Goal: Entertainment & Leisure: Consume media (video, audio)

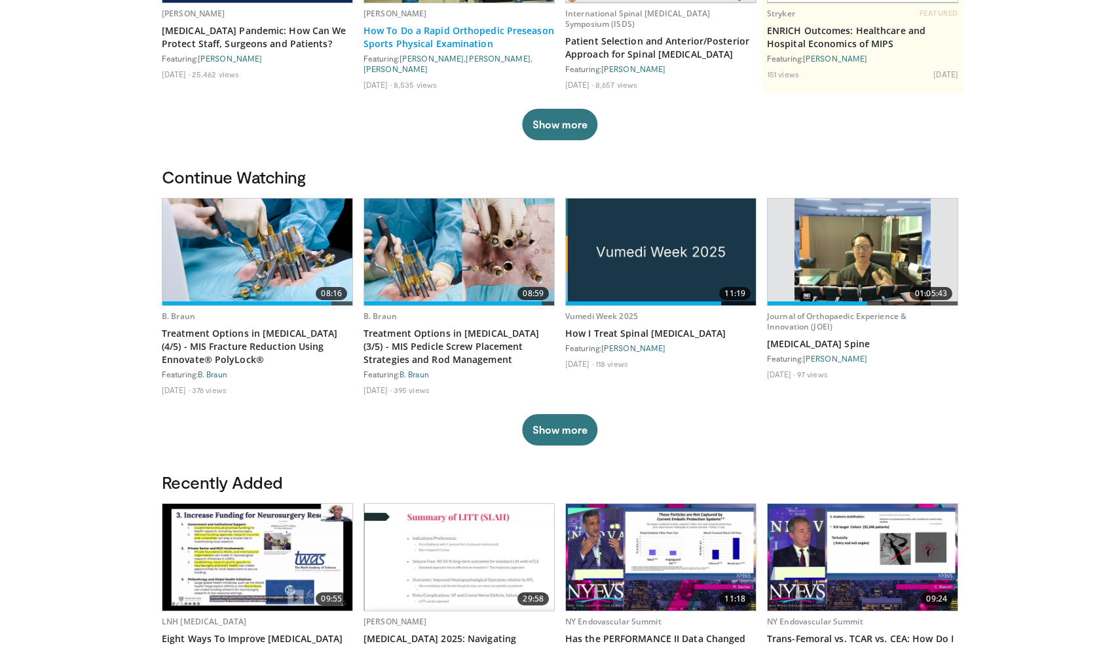
scroll to position [236, 0]
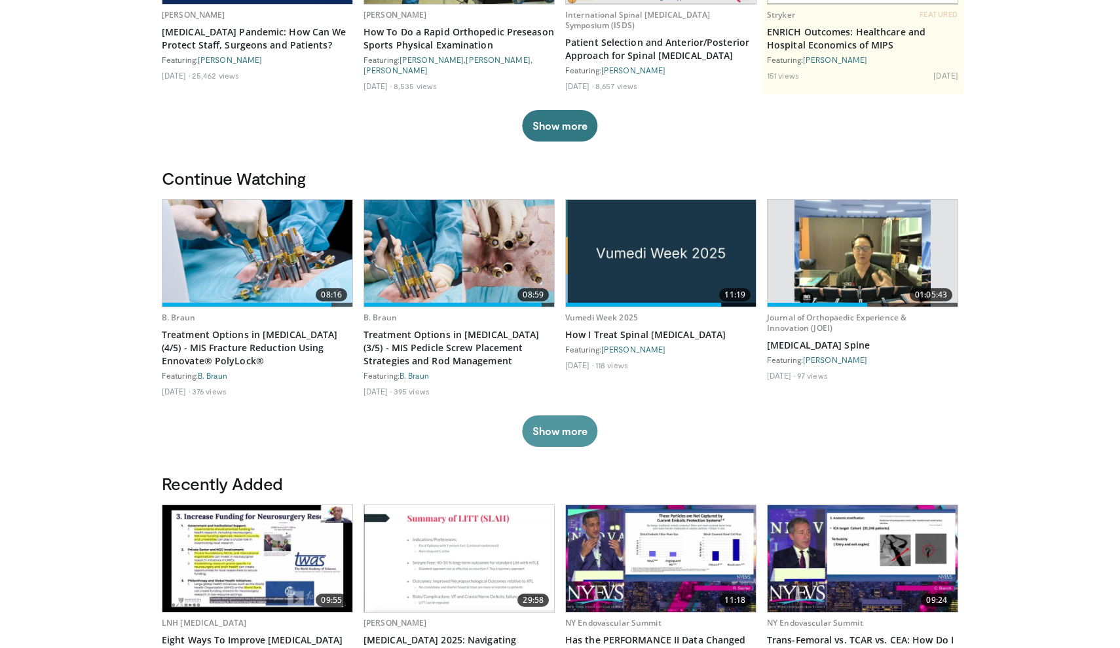
click at [559, 430] on button "Show more" at bounding box center [559, 430] width 75 height 31
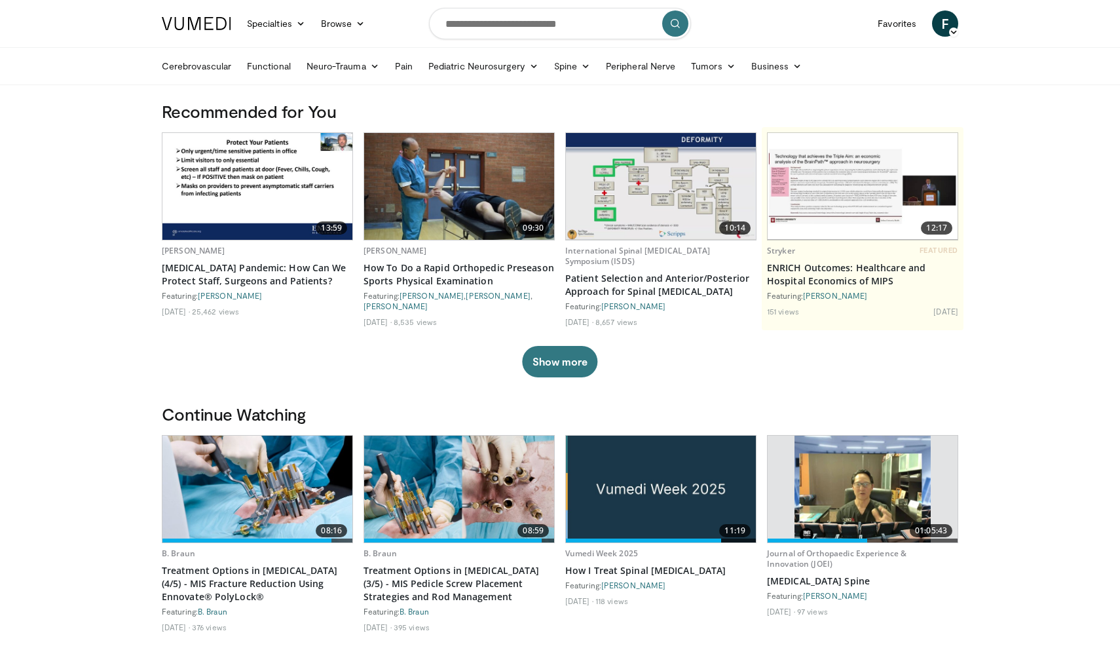
scroll to position [0, 0]
click at [710, 62] on link "Tumors" at bounding box center [713, 66] width 60 height 26
click at [732, 101] on link "[MEDICAL_DATA]" at bounding box center [762, 96] width 156 height 21
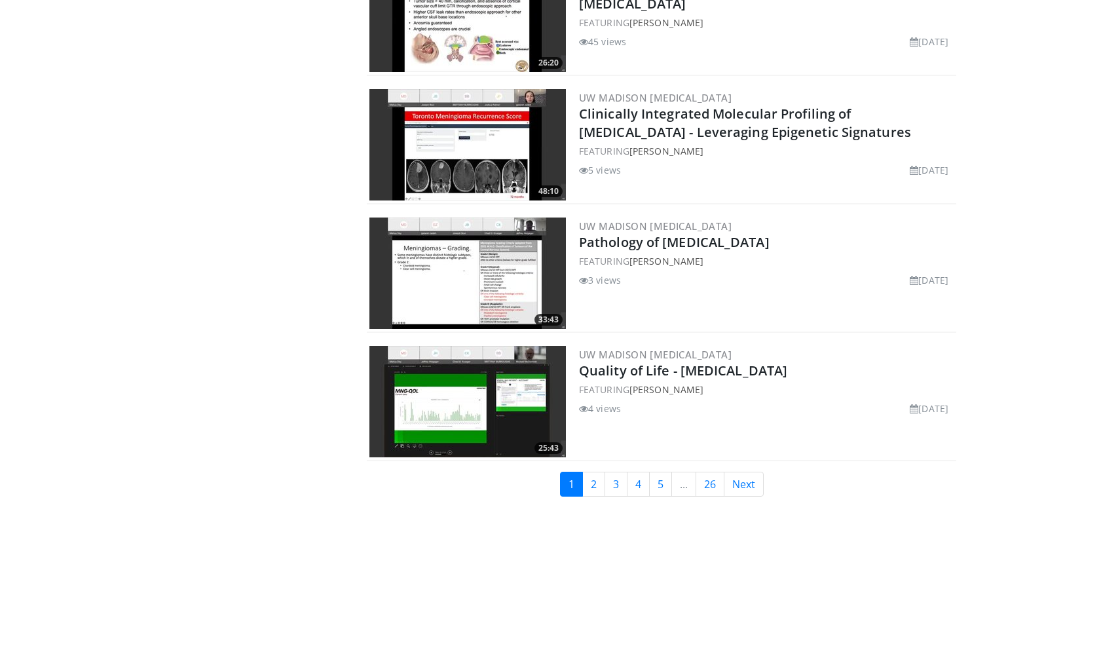
scroll to position [3012, 0]
click at [597, 493] on link "2" at bounding box center [593, 483] width 23 height 25
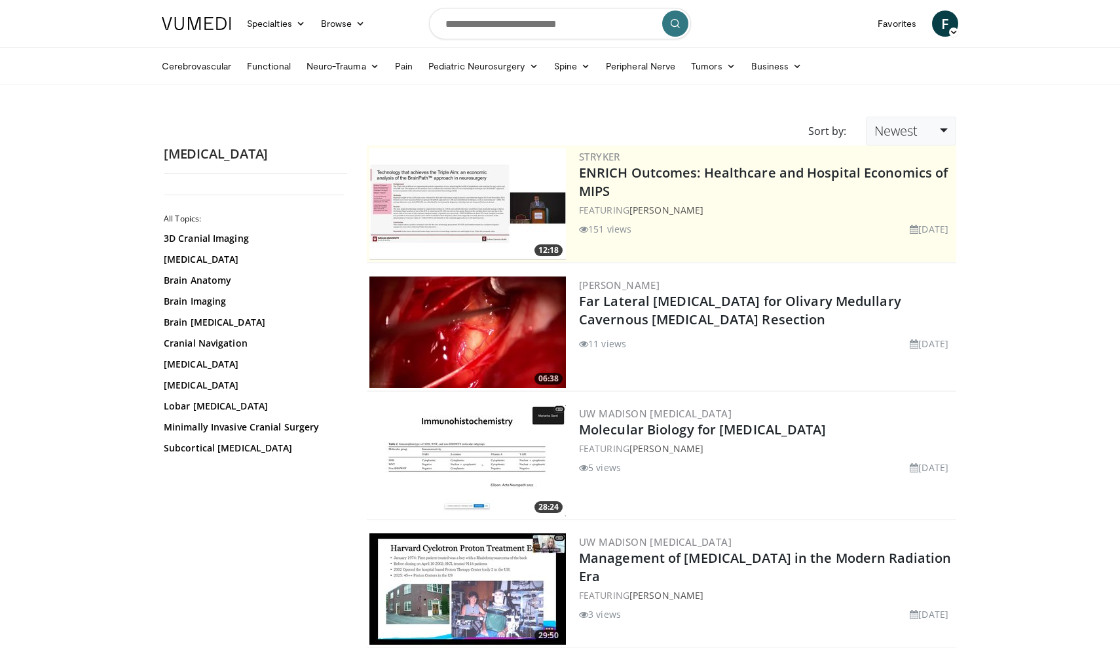
click at [918, 138] on link "Newest" at bounding box center [911, 131] width 90 height 29
click at [920, 181] on link "Thumbs Up" at bounding box center [917, 184] width 103 height 21
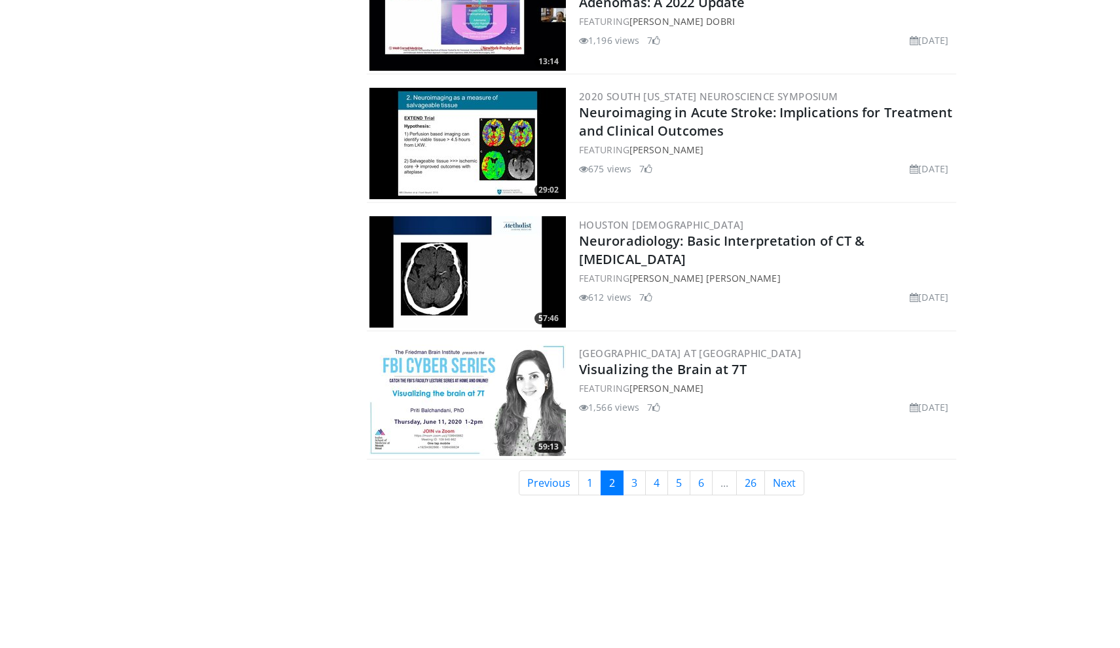
scroll to position [3015, 0]
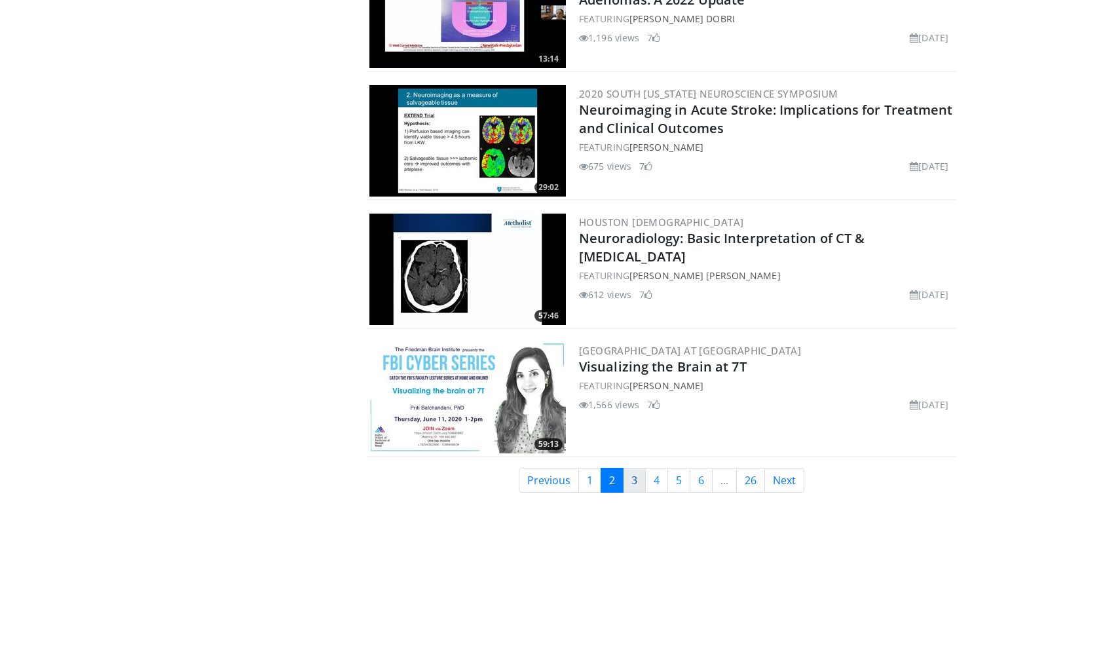
click at [633, 477] on link "3" at bounding box center [634, 480] width 23 height 25
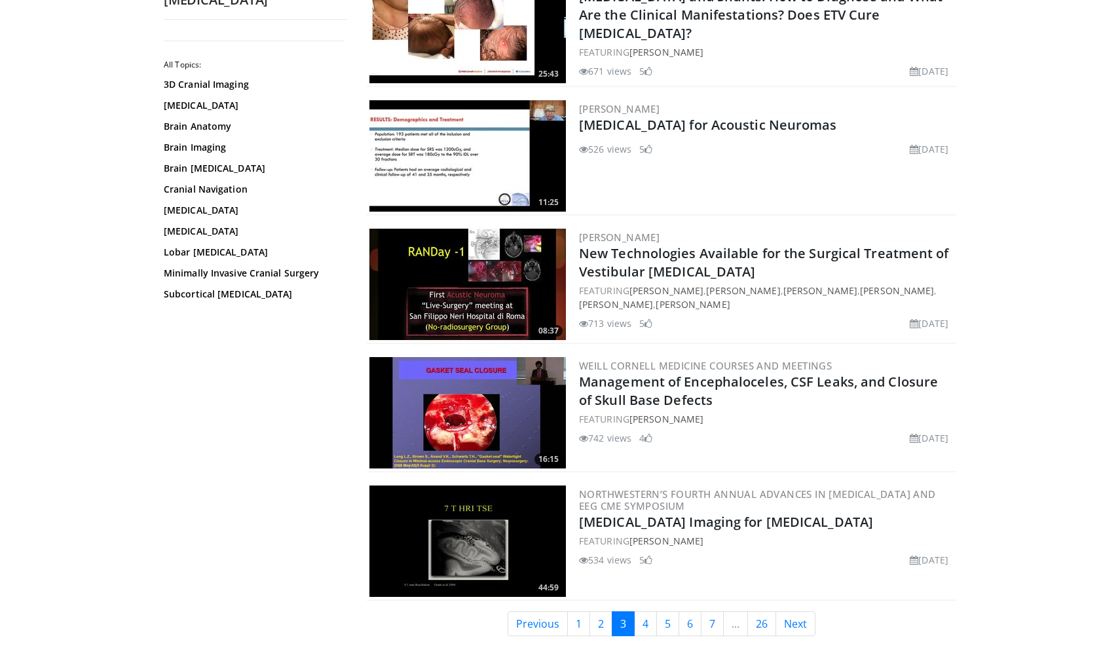
scroll to position [2905, 0]
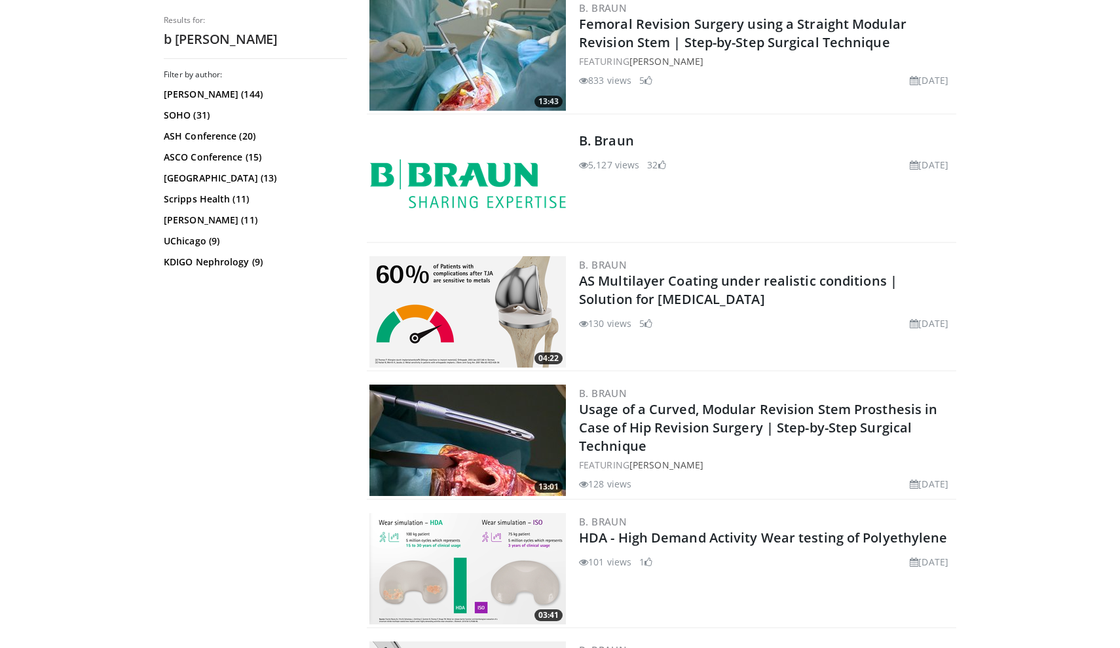
scroll to position [918, 0]
click at [490, 179] on img at bounding box center [467, 184] width 196 height 49
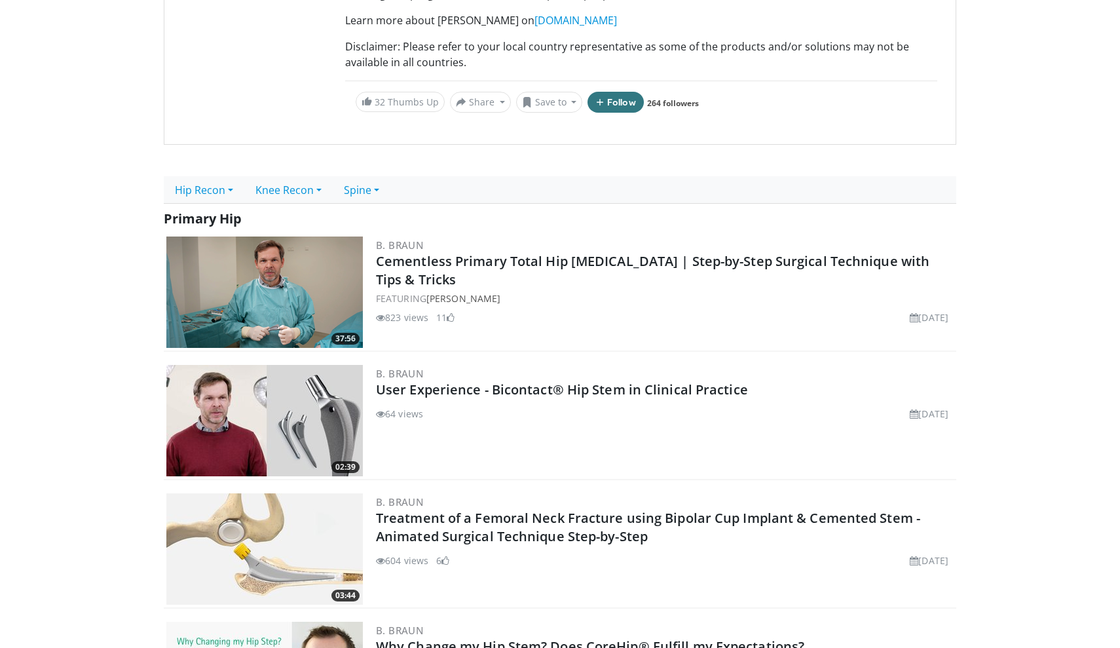
scroll to position [276, 0]
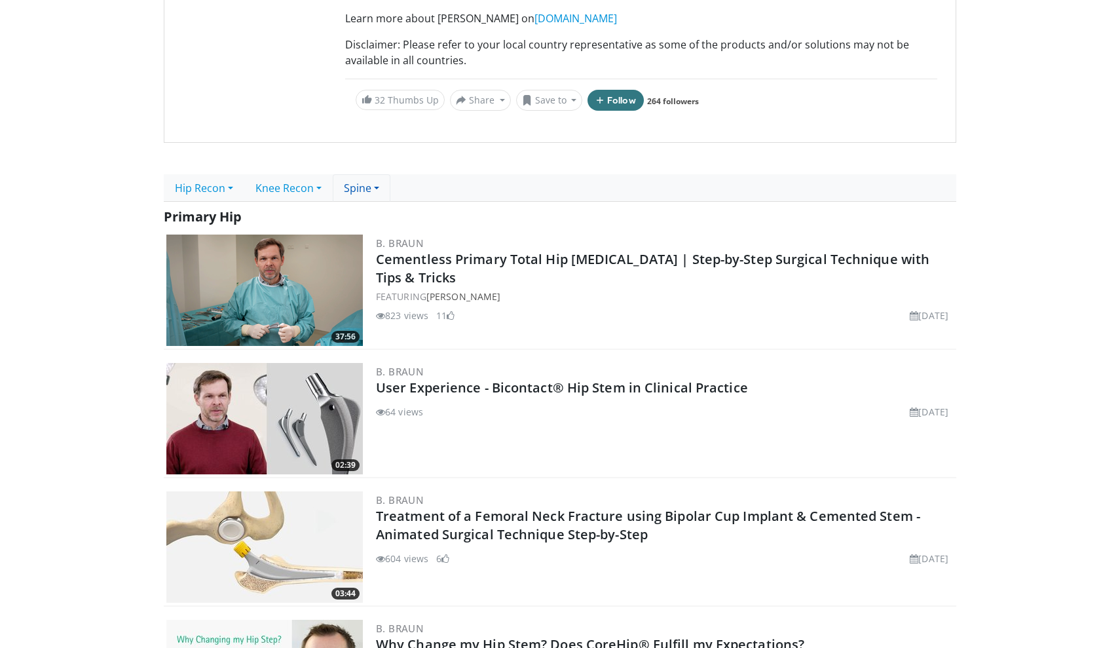
click at [358, 183] on link "Spine" at bounding box center [362, 188] width 58 height 28
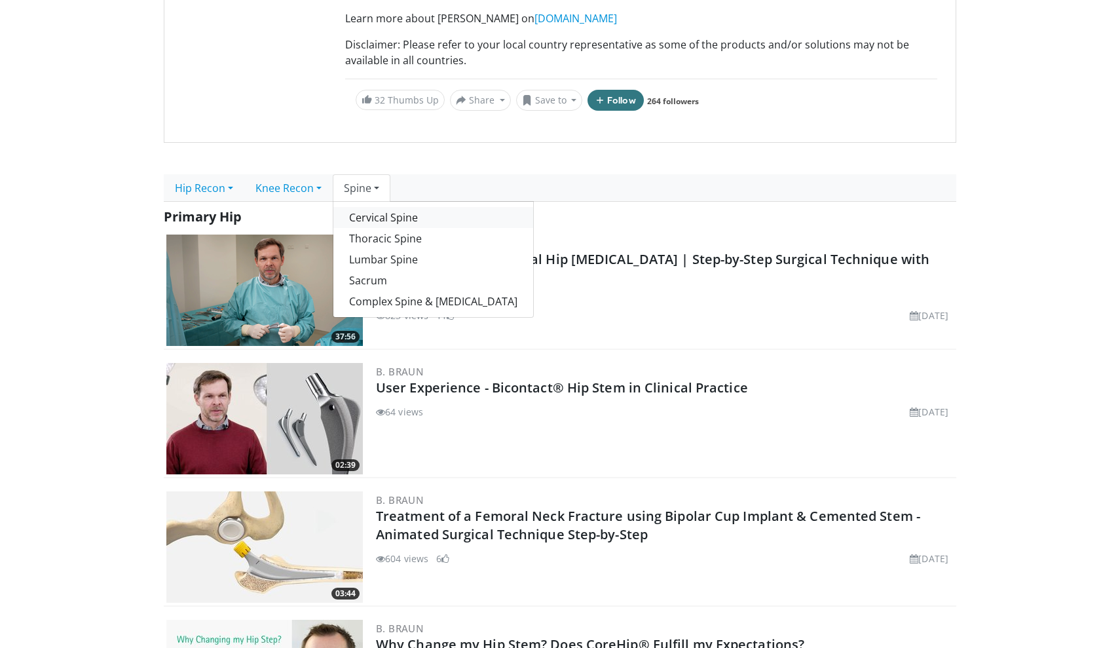
click at [375, 219] on link "Cervical Spine" at bounding box center [433, 217] width 200 height 21
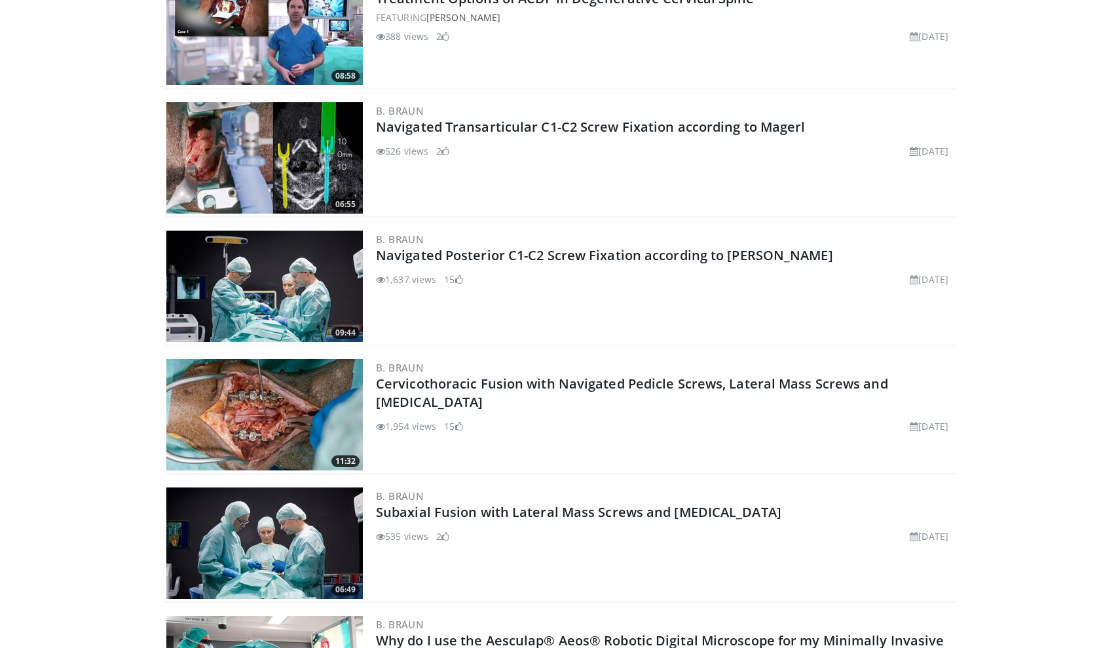
scroll to position [565, 0]
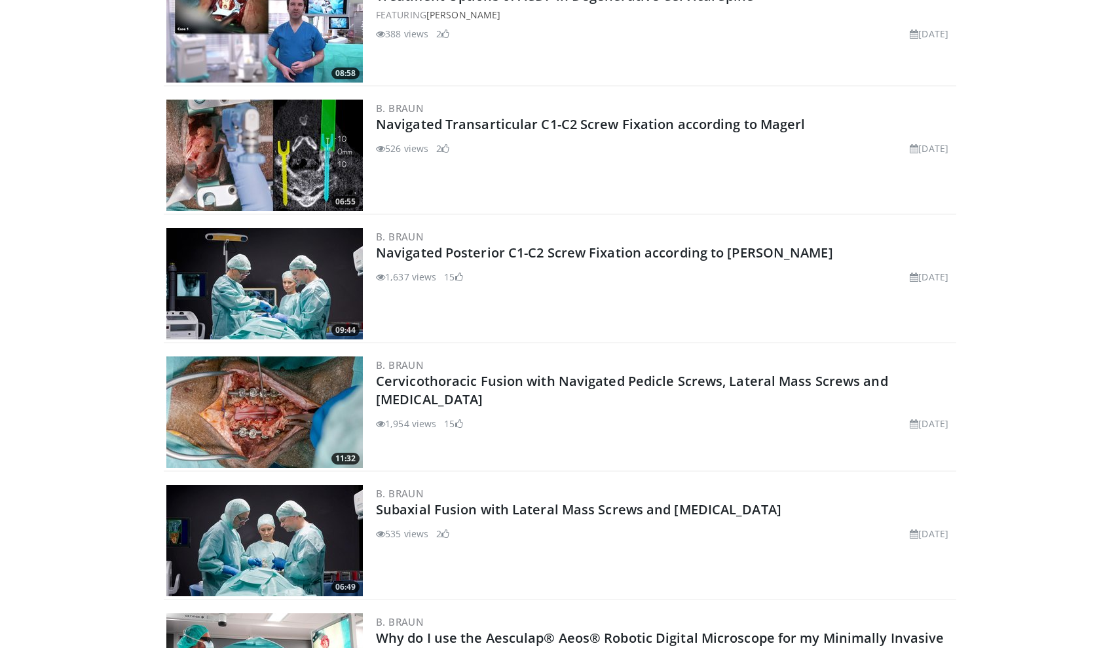
click at [277, 288] on img at bounding box center [264, 283] width 196 height 111
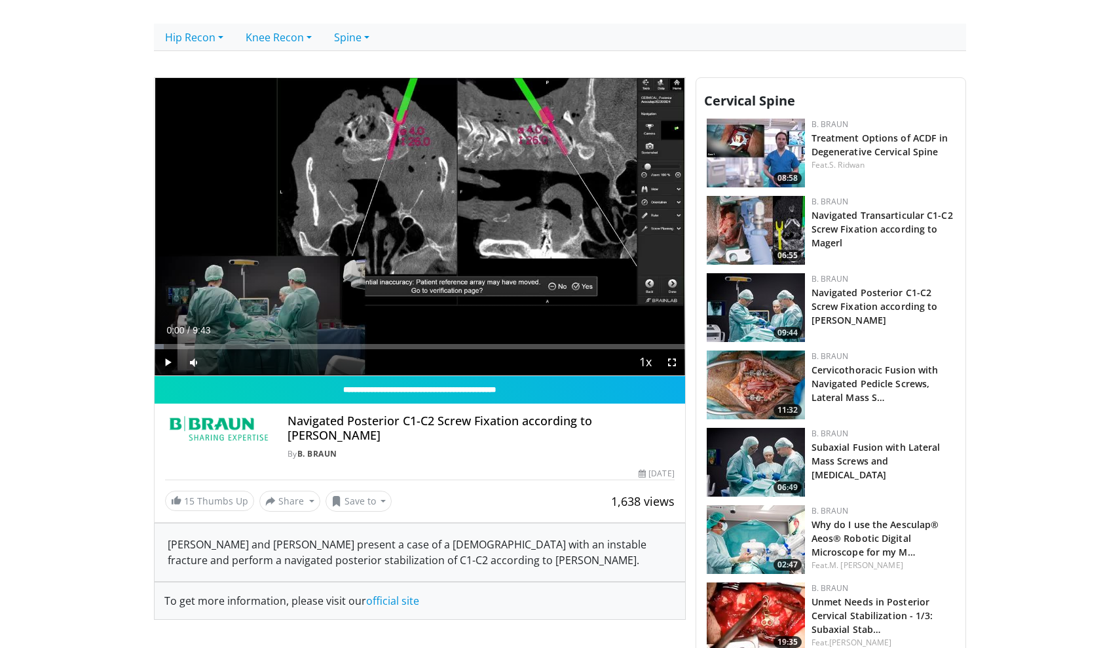
scroll to position [426, 0]
click at [162, 363] on span "Video Player" at bounding box center [168, 362] width 26 height 26
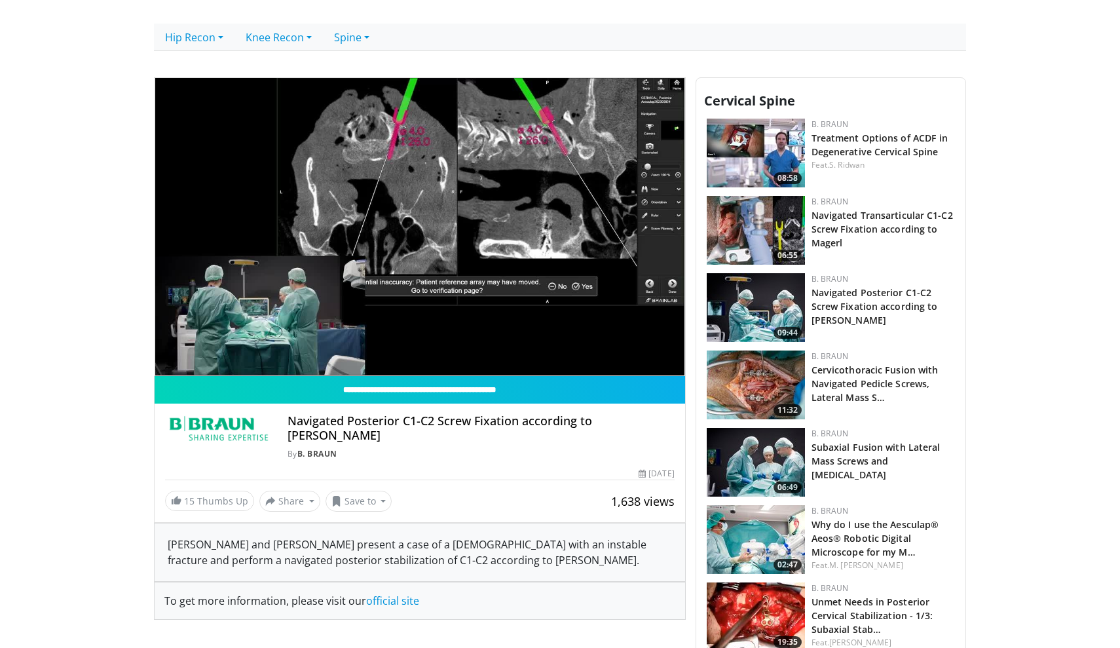
click at [674, 365] on div "10 seconds Tap to unmute" at bounding box center [420, 227] width 530 height 298
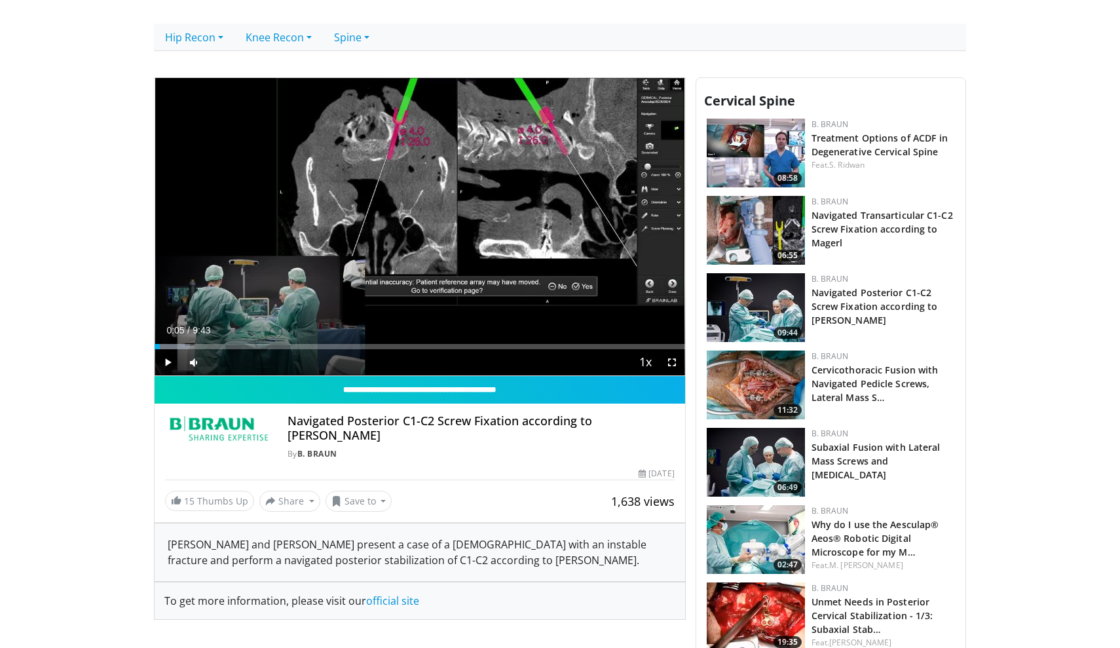
click at [674, 365] on span "Video Player" at bounding box center [672, 362] width 26 height 26
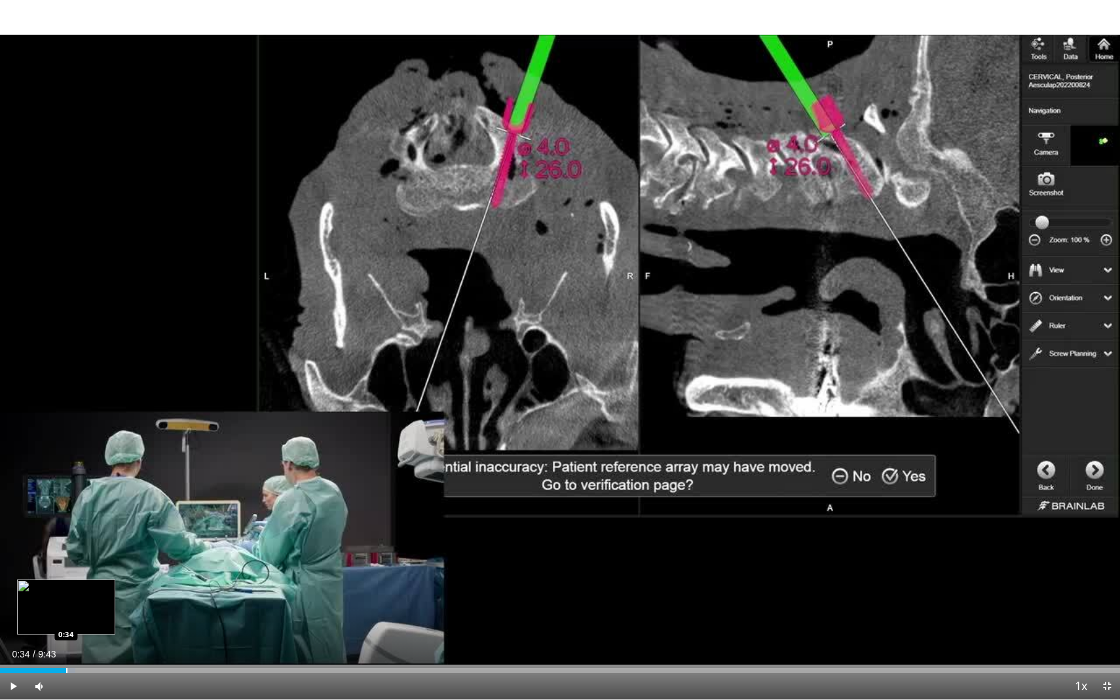
click at [66, 647] on div "Loaded : 6.73% 0:34 0:34" at bounding box center [560, 667] width 1120 height 12
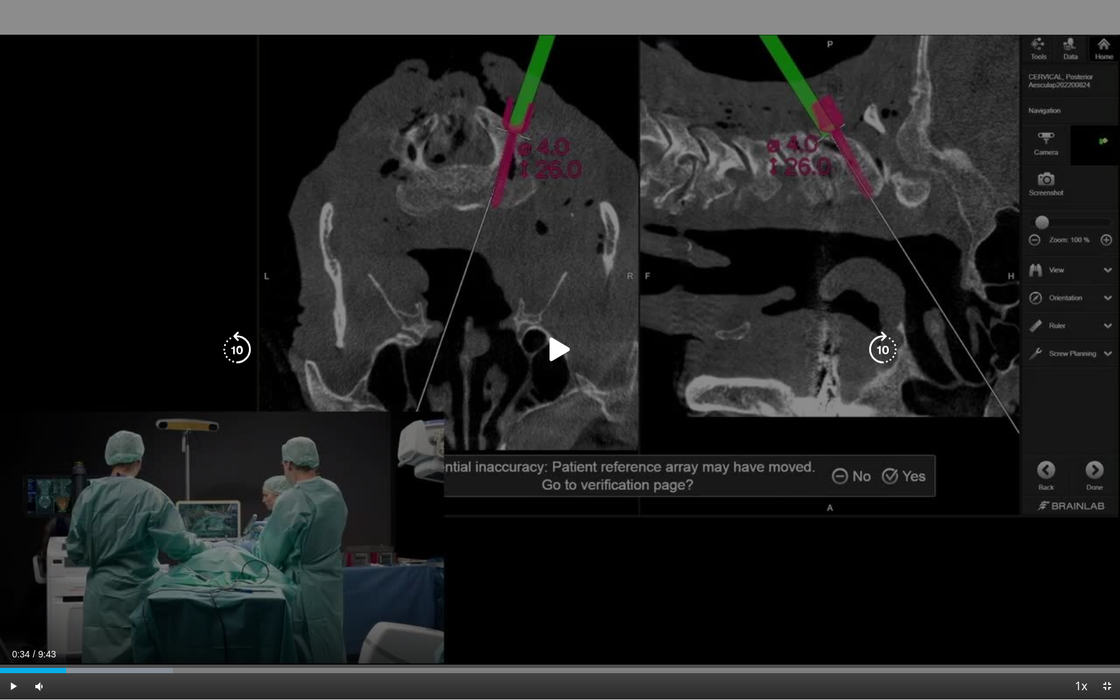
click at [568, 344] on icon "Video Player" at bounding box center [560, 349] width 37 height 37
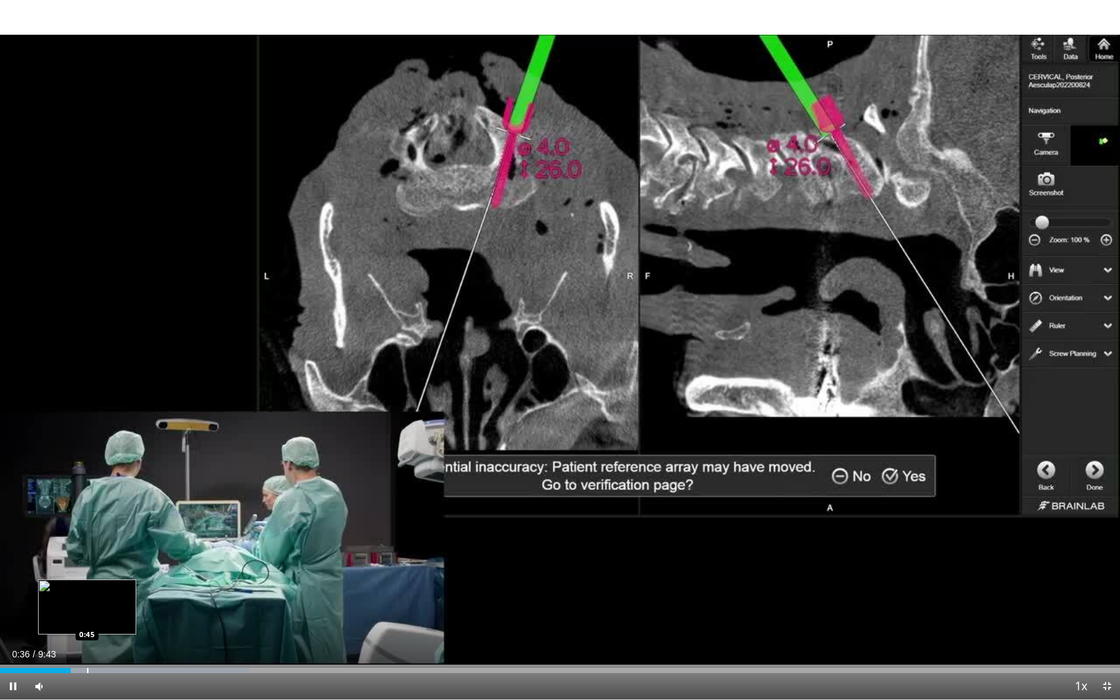
click at [87, 647] on div "Progress Bar" at bounding box center [87, 670] width 1 height 5
click at [125, 647] on div "Progress Bar" at bounding box center [125, 670] width 1 height 5
click at [153, 647] on div "Progress Bar" at bounding box center [152, 670] width 1 height 5
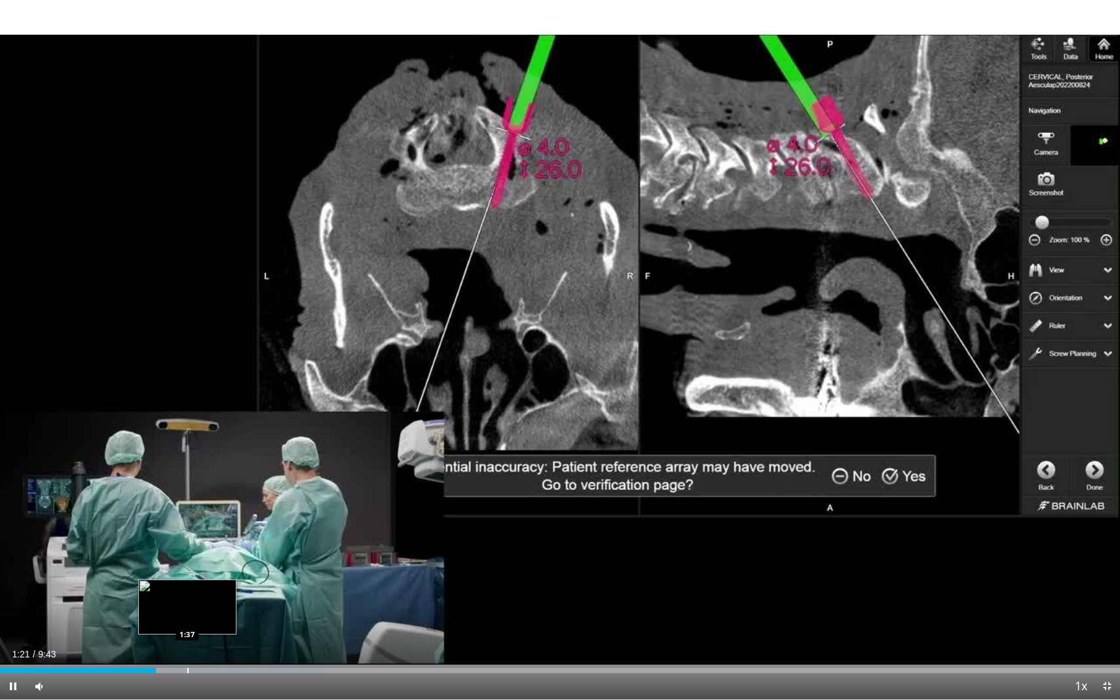
click at [187, 647] on div "Progress Bar" at bounding box center [187, 670] width 1 height 5
click at [204, 647] on div "Progress Bar" at bounding box center [204, 670] width 1 height 5
click at [233, 647] on div "Progress Bar" at bounding box center [233, 670] width 1 height 5
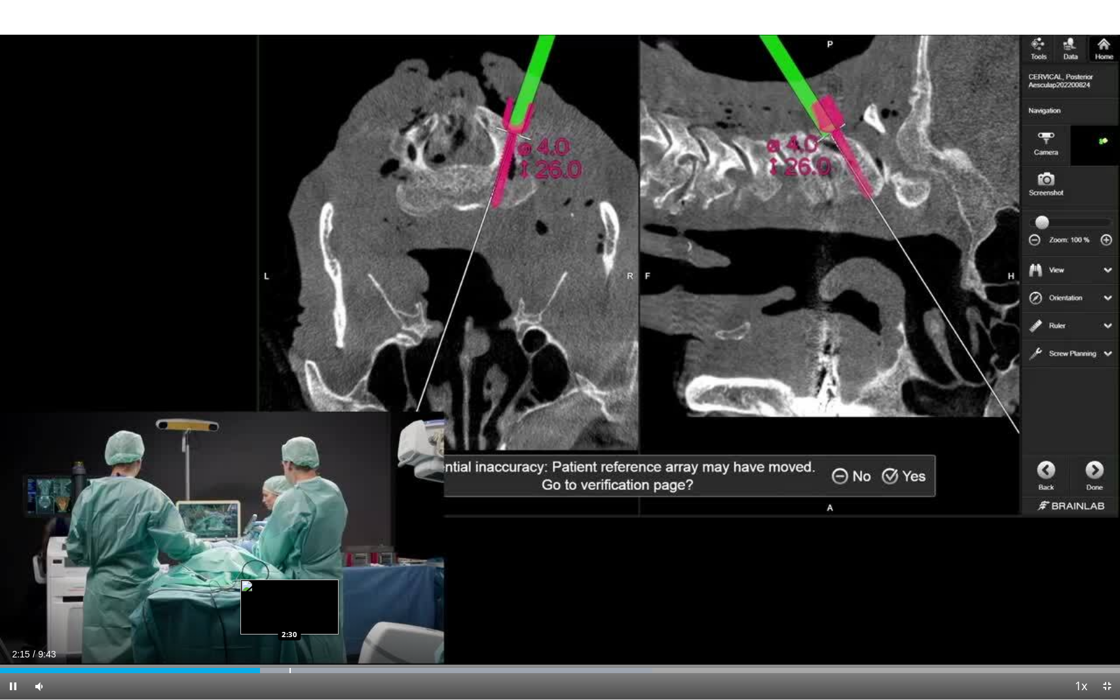
click at [289, 647] on div "Progress Bar" at bounding box center [289, 670] width 1 height 5
click at [354, 647] on div "Progress Bar" at bounding box center [354, 670] width 1 height 5
click at [394, 647] on div "Current Time 3:05 / Duration 9:43 Pause Skip Backward Skip Forward Mute 58% Loa…" at bounding box center [560, 686] width 1120 height 26
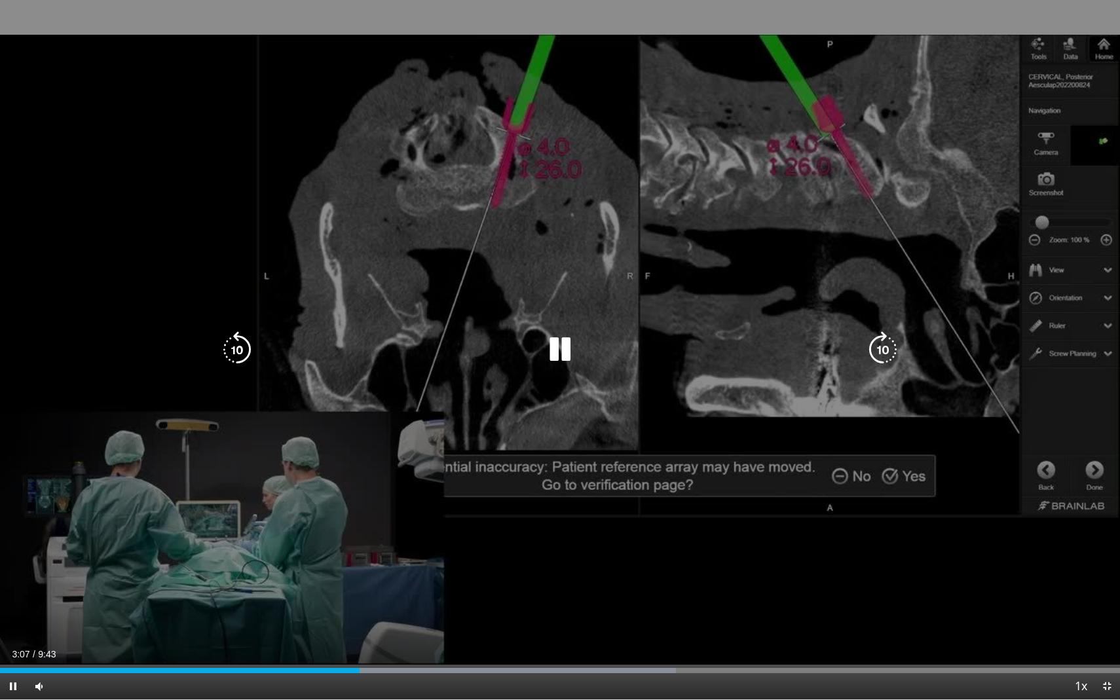
click at [475, 495] on div "10 seconds Tap to unmute" at bounding box center [560, 349] width 1120 height 699
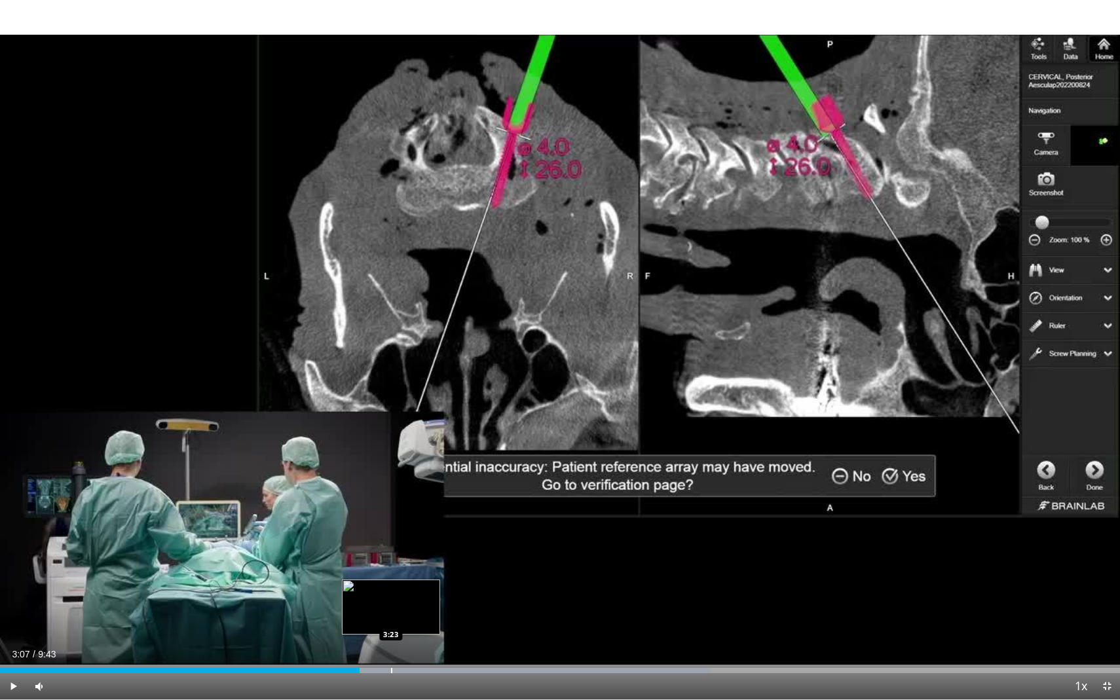
click at [391, 647] on div "Loaded : 63.38% 3:07 3:23" at bounding box center [560, 667] width 1120 height 12
click at [417, 647] on div "Progress Bar" at bounding box center [417, 670] width 1 height 5
click at [439, 647] on div "Progress Bar" at bounding box center [439, 670] width 1 height 5
click at [458, 647] on div "Progress Bar" at bounding box center [458, 670] width 1 height 5
click at [486, 647] on div "Progress Bar" at bounding box center [486, 670] width 1 height 5
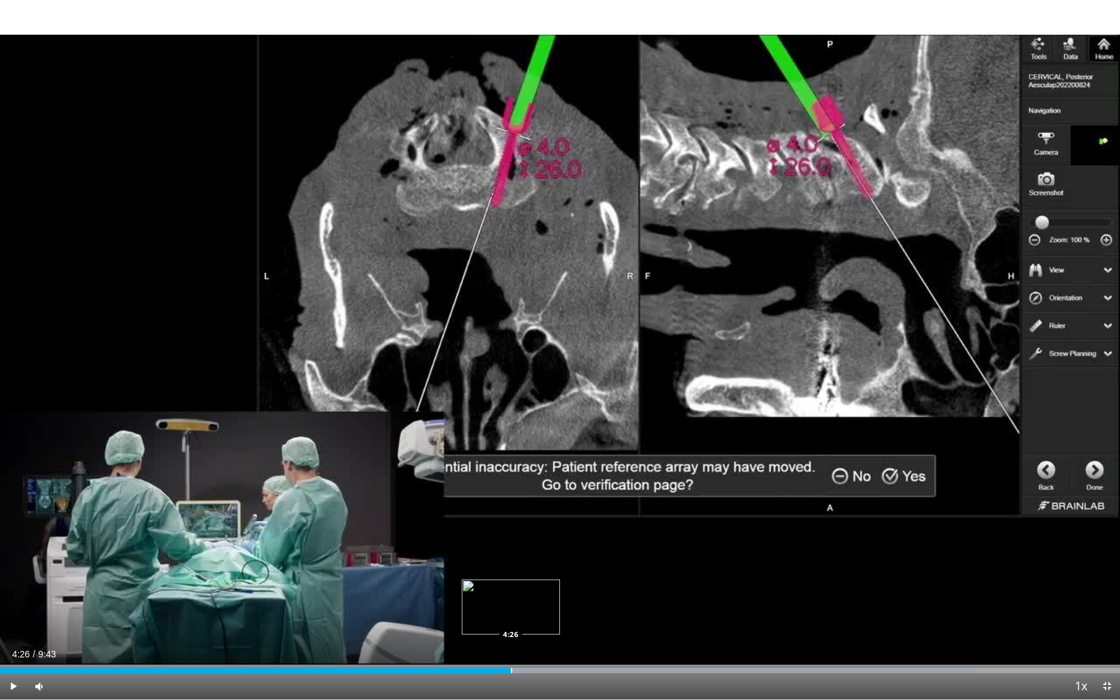
click at [511, 647] on div "Progress Bar" at bounding box center [511, 670] width 1 height 5
click at [533, 647] on div "Progress Bar" at bounding box center [533, 670] width 1 height 5
click at [586, 647] on div "Loaded : 88.82% 4:37 5:05" at bounding box center [560, 667] width 1120 height 12
click at [607, 647] on div "Progress Bar" at bounding box center [607, 670] width 1 height 5
click at [650, 647] on div "Current Time 5:16 / Duration 9:43 Play Skip Backward Skip Forward Mute 58% Load…" at bounding box center [560, 686] width 1120 height 26
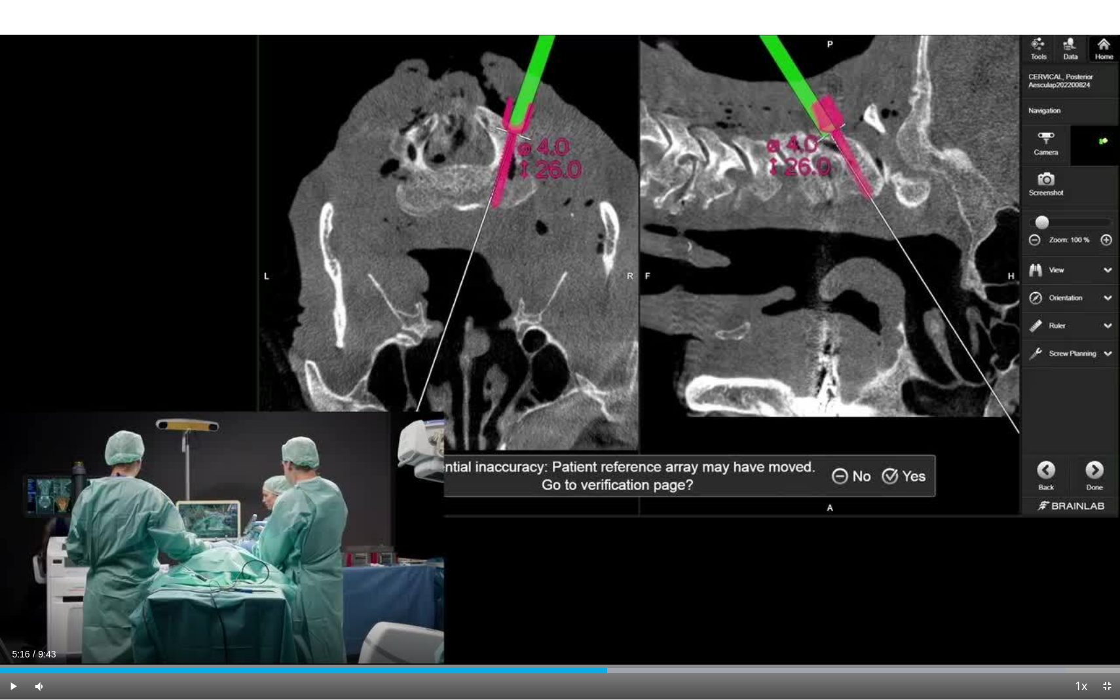
click at [648, 647] on div "Progress Bar" at bounding box center [648, 670] width 1 height 5
click at [677, 647] on div "Progress Bar" at bounding box center [677, 670] width 1 height 5
click at [696, 647] on div "Progress Bar" at bounding box center [696, 670] width 1 height 5
click at [749, 647] on div "Progress Bar" at bounding box center [749, 670] width 1 height 5
click at [790, 647] on div "Progress Bar" at bounding box center [790, 670] width 1 height 5
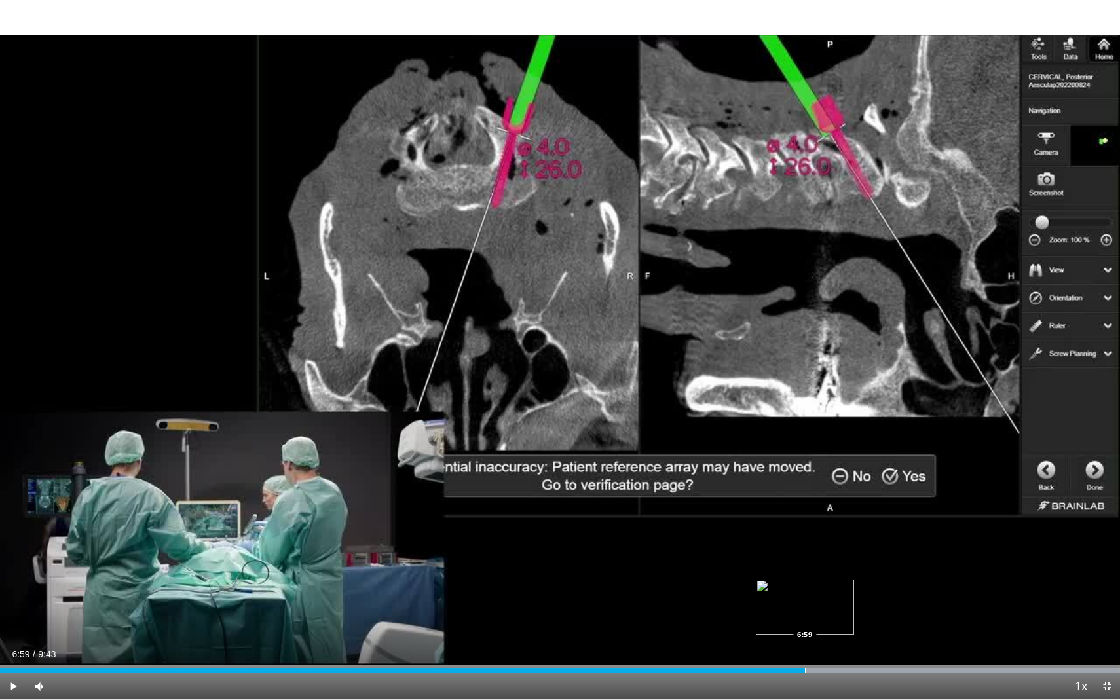
click at [805, 647] on div "Progress Bar" at bounding box center [805, 670] width 1 height 5
click at [842, 647] on div "Progress Bar" at bounding box center [842, 670] width 1 height 5
click at [889, 647] on div "Current Time 7:19 / Duration 9:43 Play Skip Backward Skip Forward Mute 58% Load…" at bounding box center [560, 686] width 1120 height 26
click at [889, 647] on div "Progress Bar" at bounding box center [889, 670] width 1 height 5
click at [919, 647] on div "Progress Bar" at bounding box center [919, 670] width 1 height 5
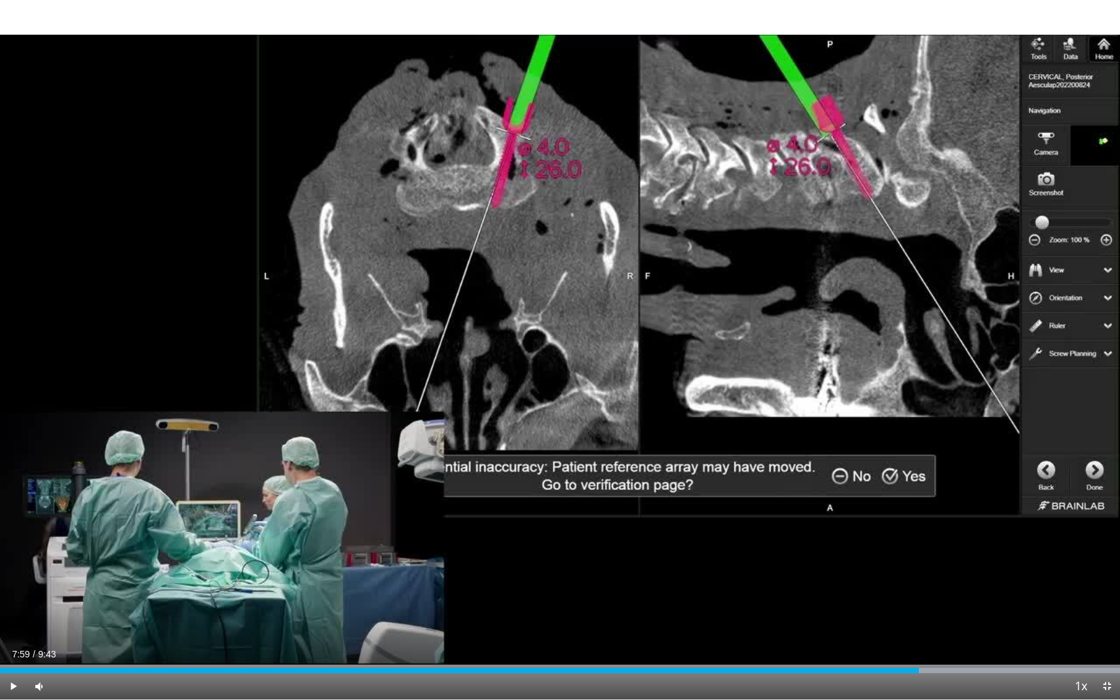
click at [1105, 647] on span "Video Player" at bounding box center [1107, 686] width 26 height 26
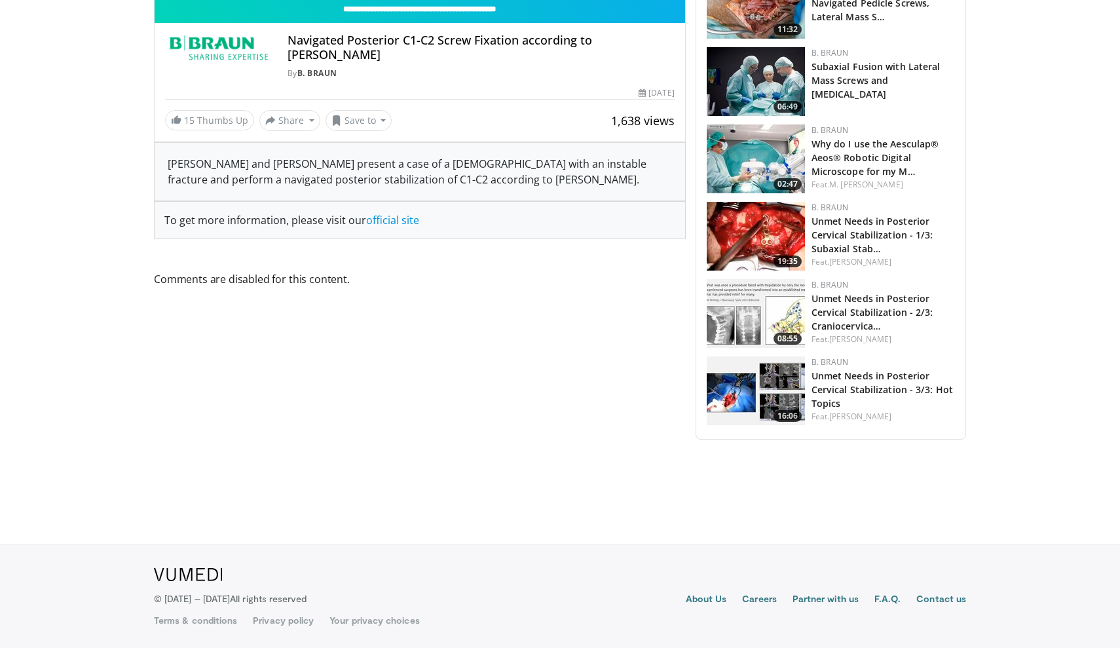
scroll to position [806, 0]
click at [745, 231] on img at bounding box center [756, 236] width 98 height 69
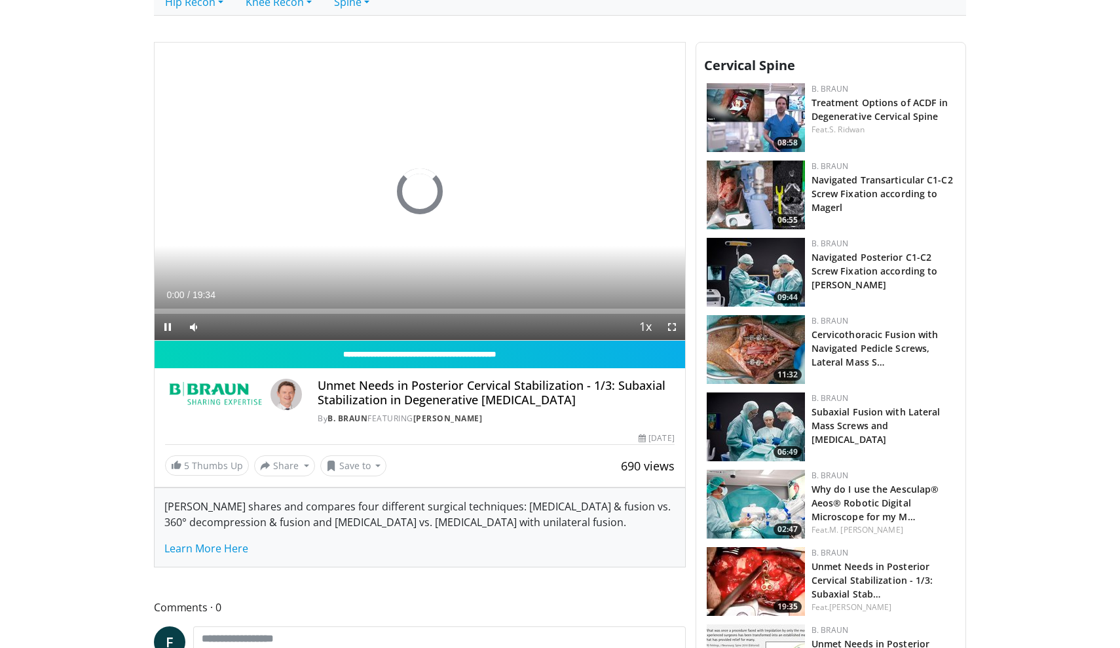
scroll to position [461, 0]
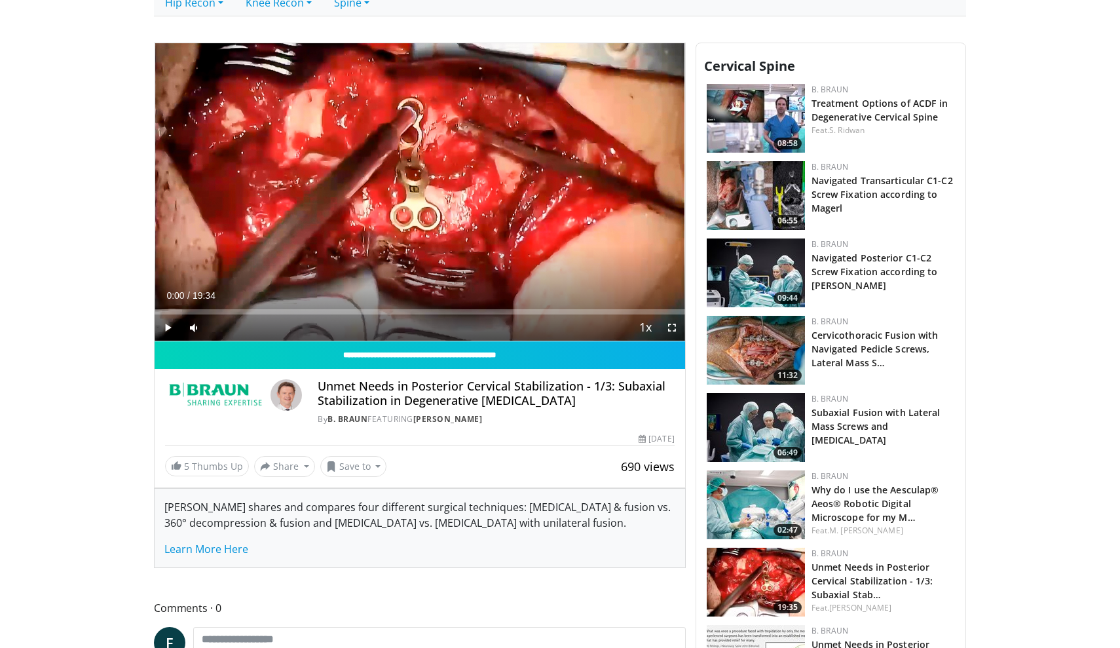
click at [732, 117] on img at bounding box center [756, 118] width 98 height 69
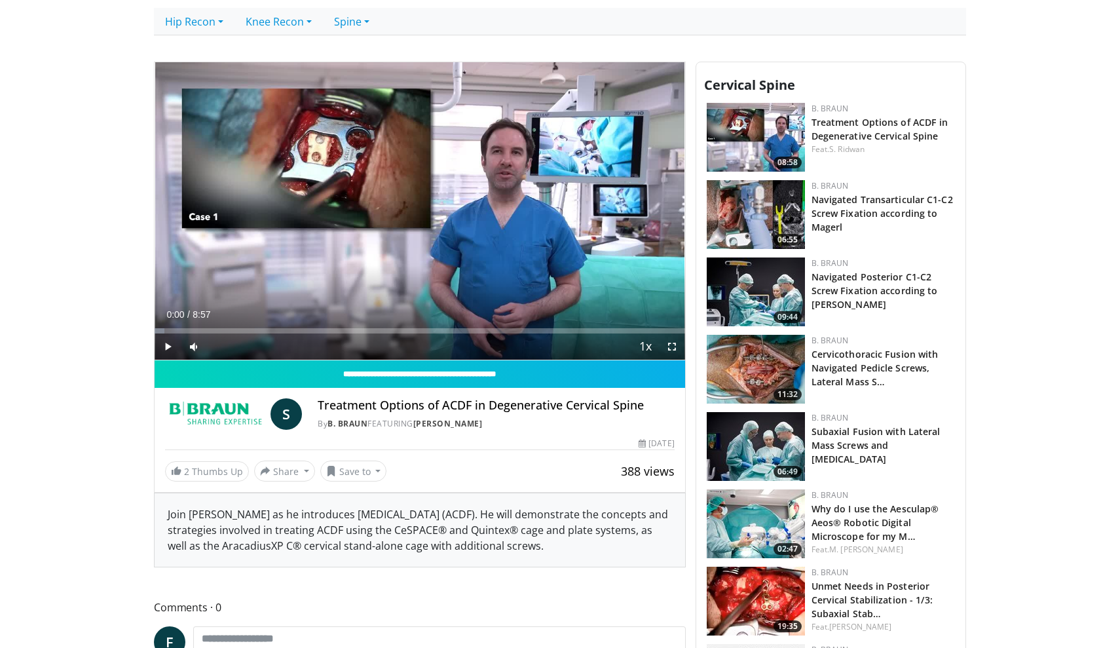
scroll to position [429, 0]
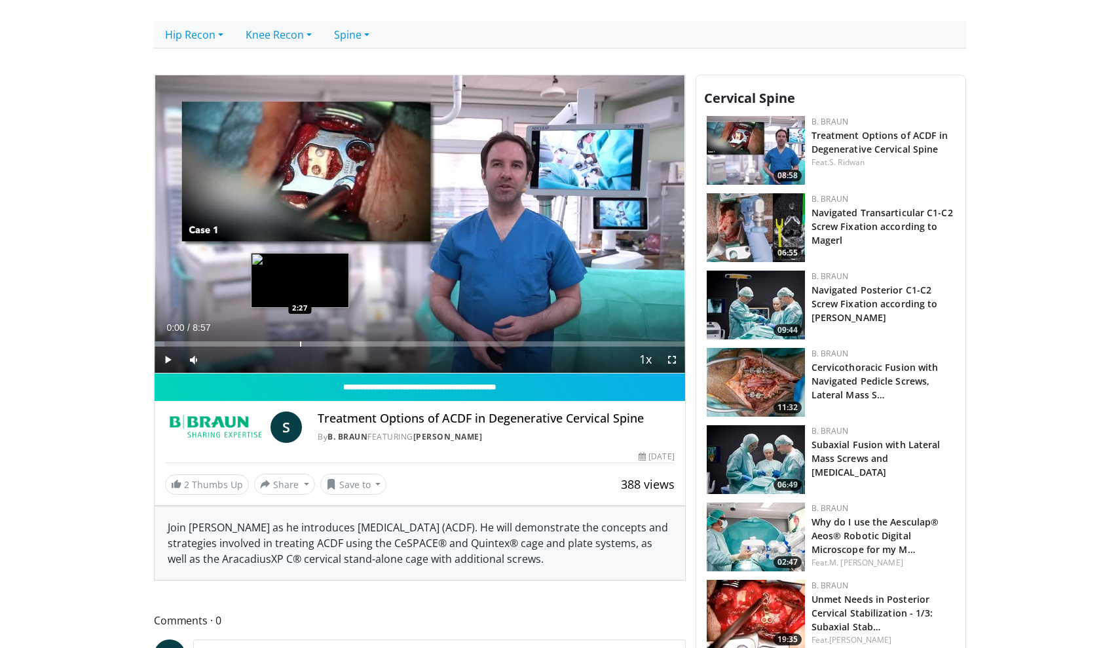
click at [300, 345] on div "Progress Bar" at bounding box center [300, 343] width 1 height 5
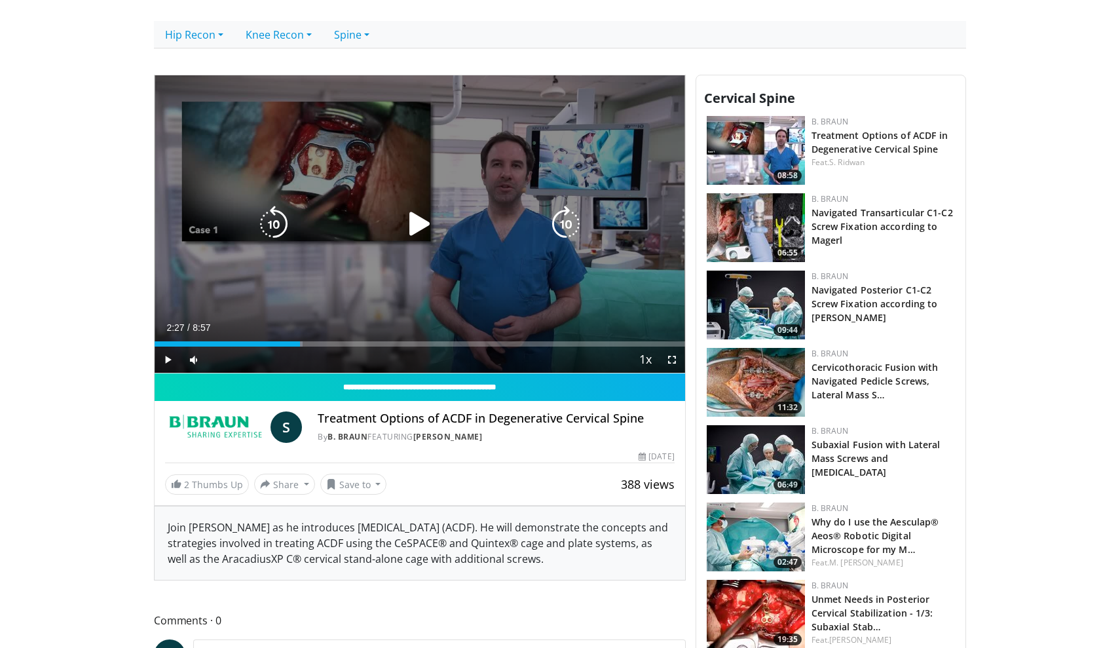
click at [408, 231] on icon "Video Player" at bounding box center [419, 224] width 37 height 37
click at [311, 158] on div "10 seconds Tap to unmute" at bounding box center [420, 224] width 530 height 298
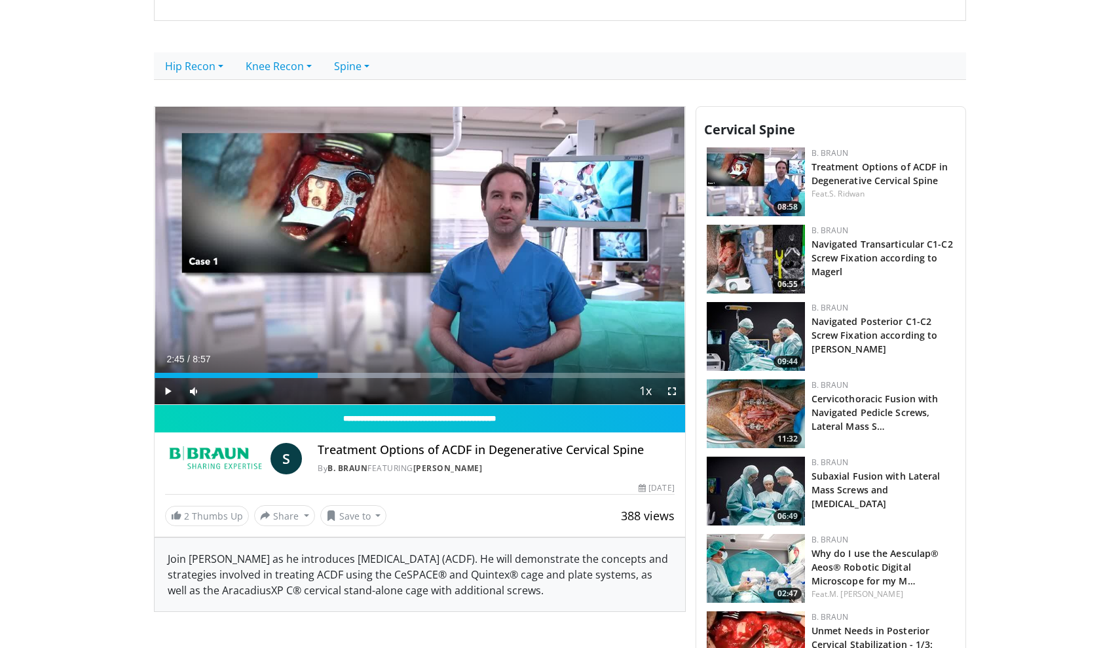
scroll to position [354, 0]
